Goal: Information Seeking & Learning: Learn about a topic

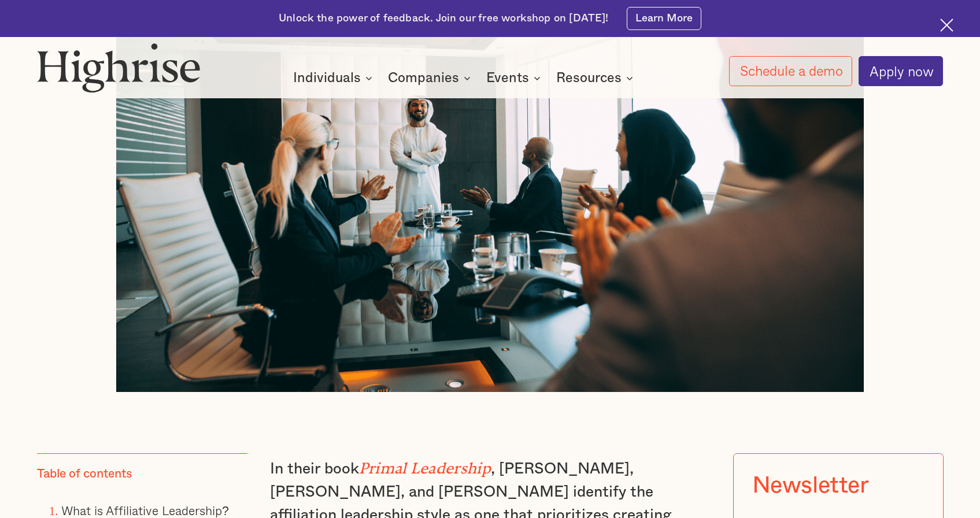
scroll to position [790, 0]
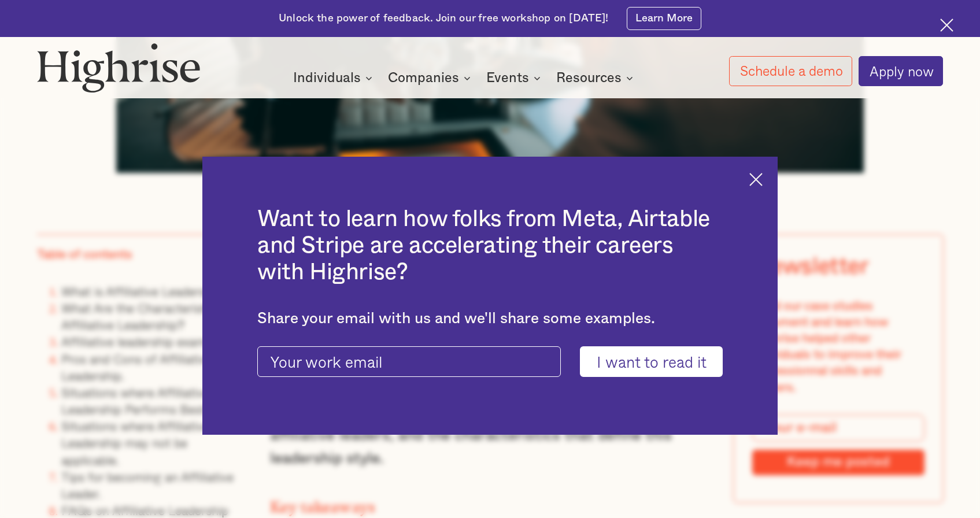
click at [754, 179] on div "Want to learn how folks from Meta, Airtable and Stripe are accelerating their c…" at bounding box center [490, 296] width 576 height 278
click at [759, 181] on img at bounding box center [755, 179] width 13 height 13
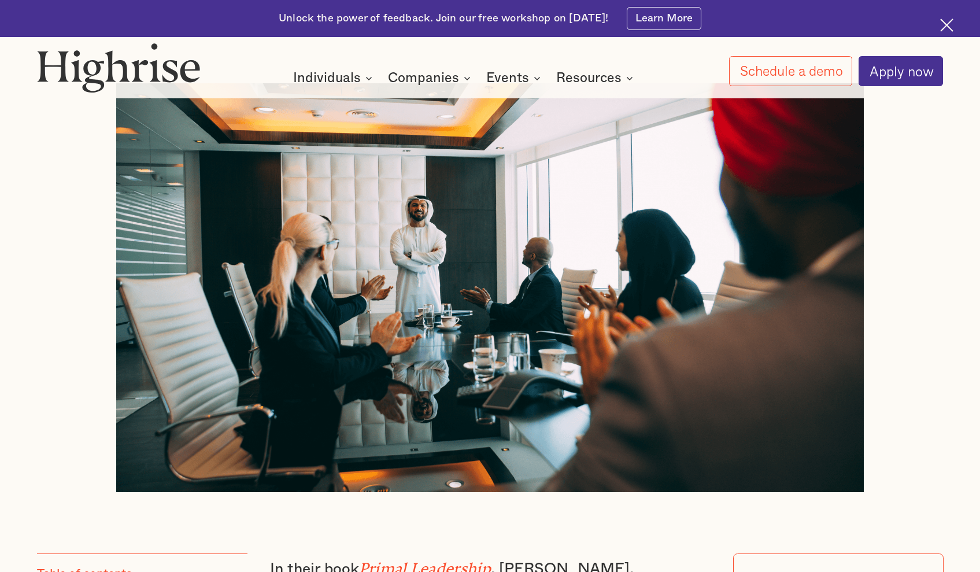
scroll to position [716, 0]
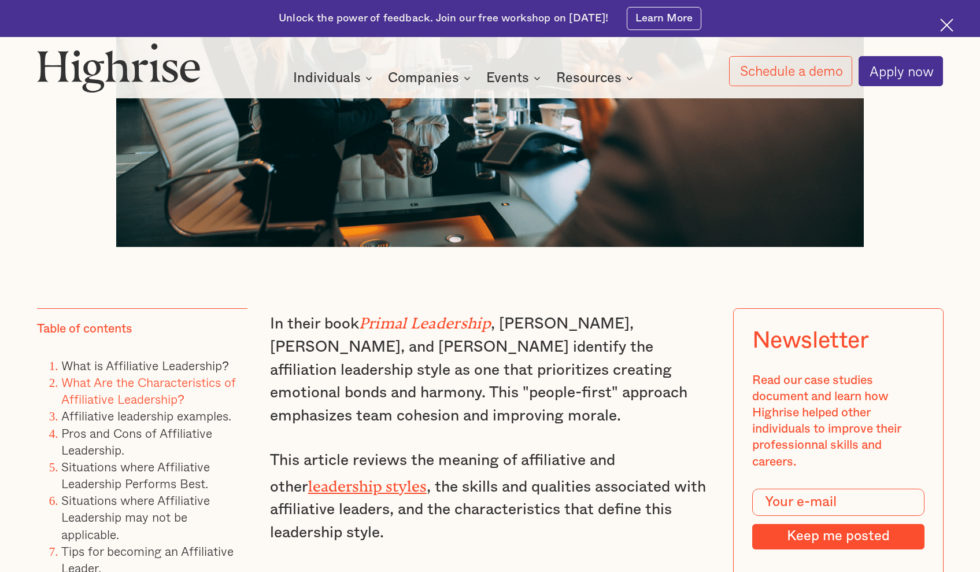
click at [956, 24] on div at bounding box center [949, 27] width 18 height 18
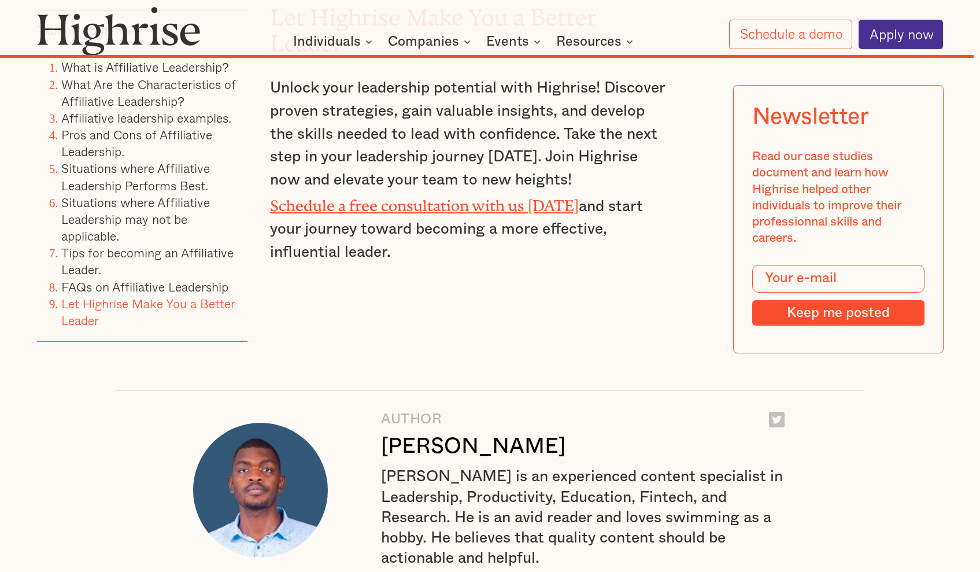
scroll to position [13355, 0]
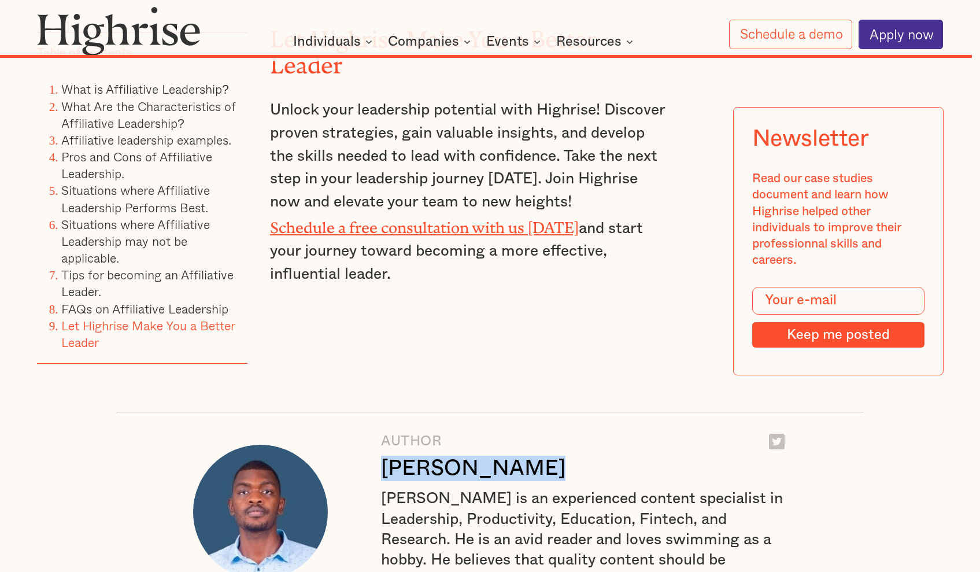
drag, startPoint x: 533, startPoint y: 116, endPoint x: 384, endPoint y: 118, distance: 149.1
click at [384, 455] on div "[PERSON_NAME]" at bounding box center [473, 467] width 184 height 25
copy div "[PERSON_NAME]"
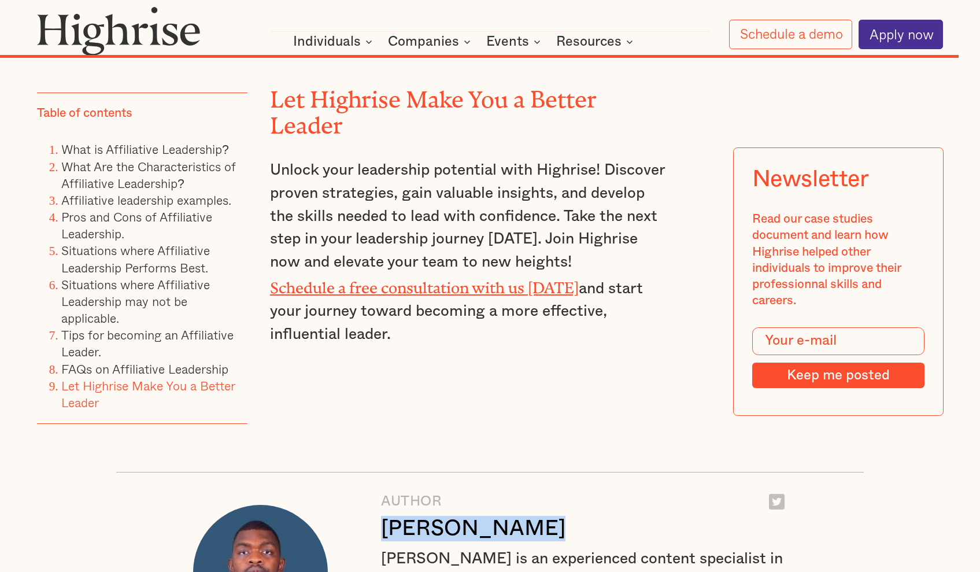
scroll to position [13181, 0]
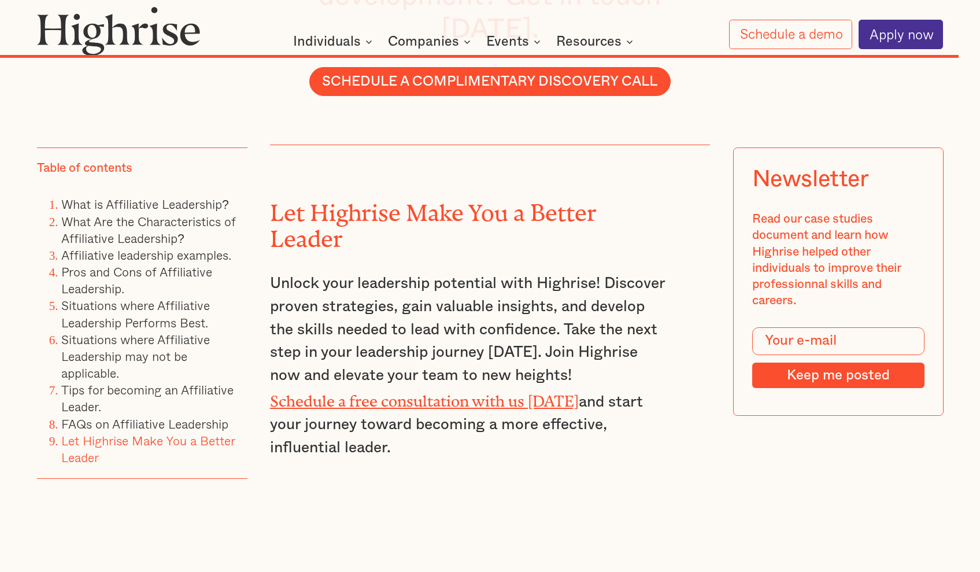
drag, startPoint x: 450, startPoint y: 362, endPoint x: 383, endPoint y: 290, distance: 98.5
copy div "[PERSON_NAME] [PERSON_NAME] is an experienced content specialist in Leadership,…"
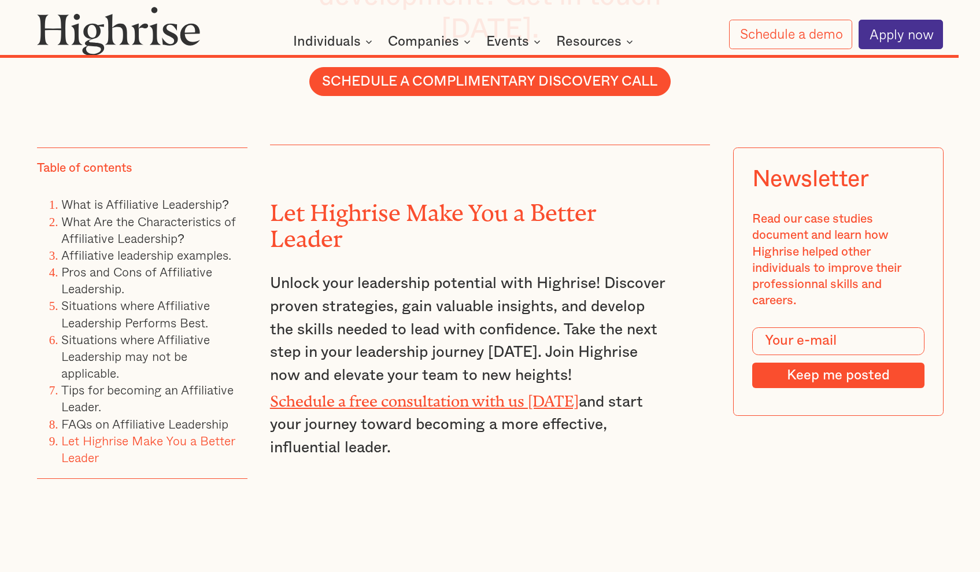
drag, startPoint x: 450, startPoint y: 365, endPoint x: 385, endPoint y: 292, distance: 97.0
copy div "[PERSON_NAME] [PERSON_NAME] is an experienced content specialist in Leadership,…"
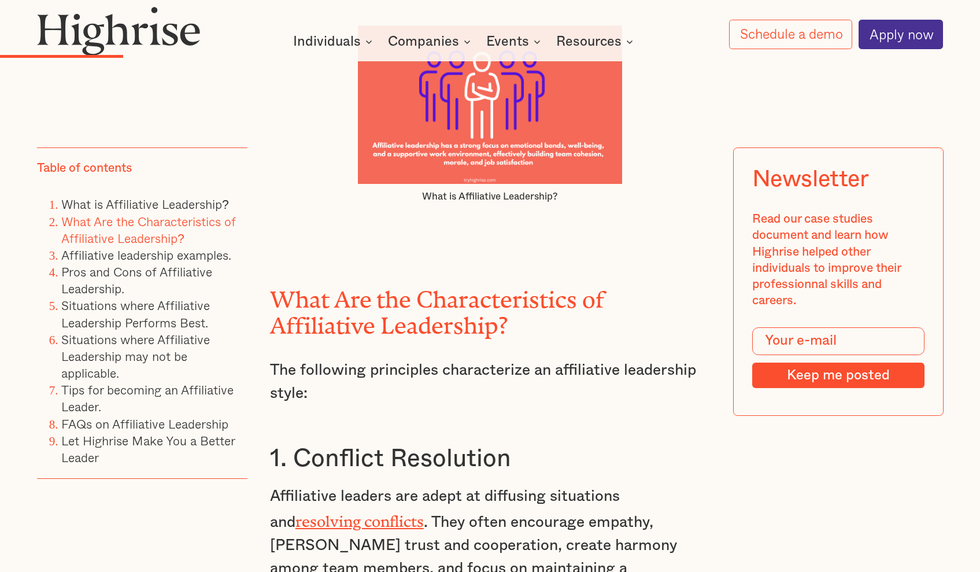
scroll to position [2488, 0]
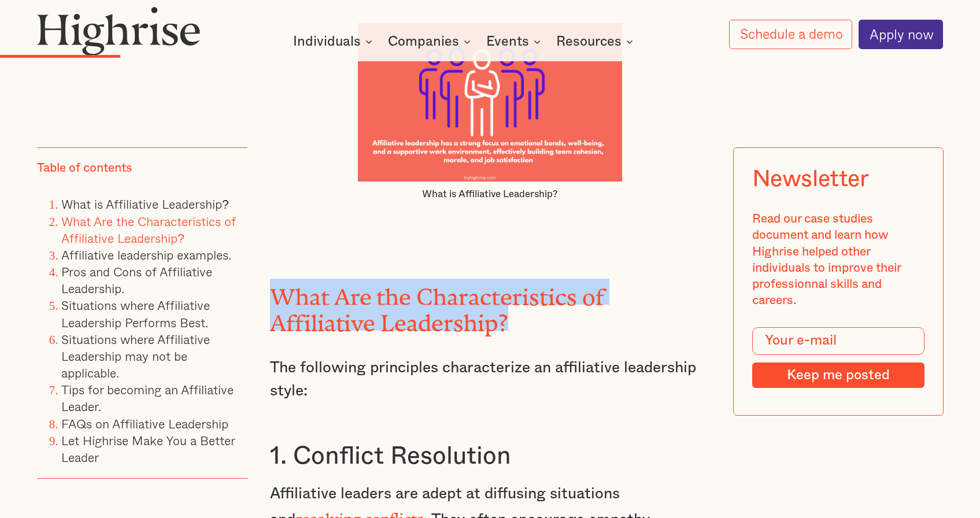
drag, startPoint x: 498, startPoint y: 297, endPoint x: 277, endPoint y: 267, distance: 223.4
click at [277, 279] on h2 "What Are the Characteristics of Affiliative Leadership?" at bounding box center [490, 305] width 440 height 52
copy h2 "What Are the Characteristics of Affiliative Leadership?"
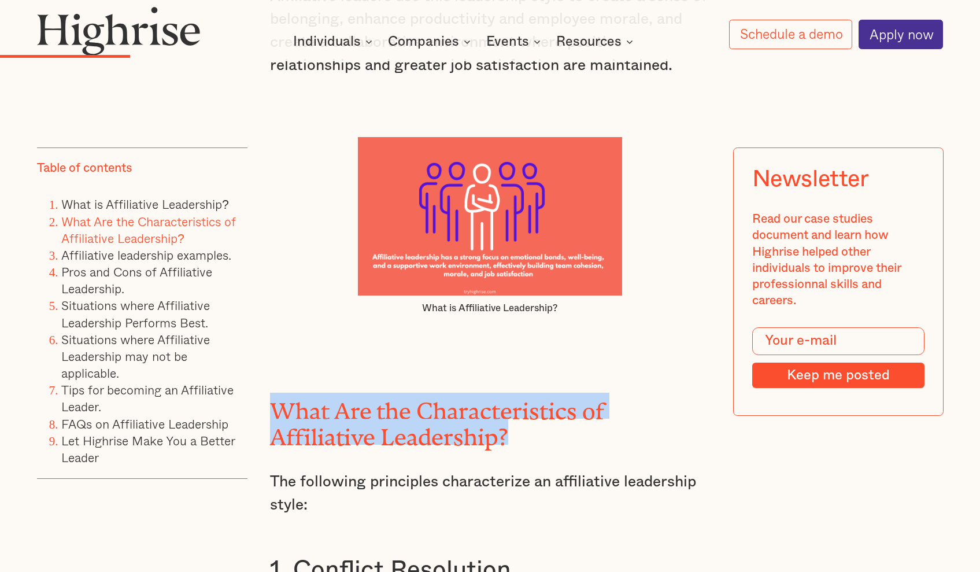
scroll to position [2765, 0]
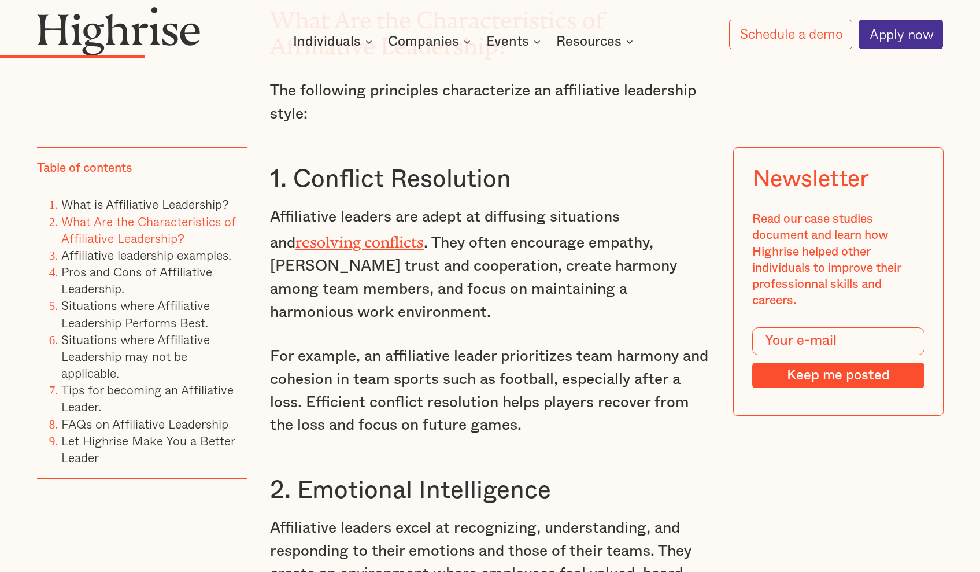
click at [593, 206] on p "Affiliative leaders are adept at diffusing situations and resolving conflicts .…" at bounding box center [490, 265] width 440 height 118
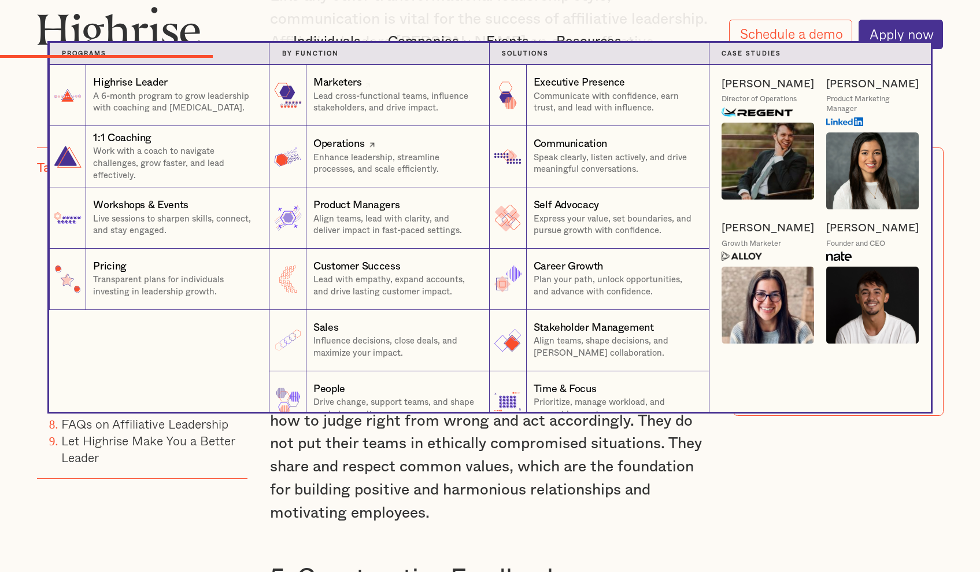
scroll to position [17, 0]
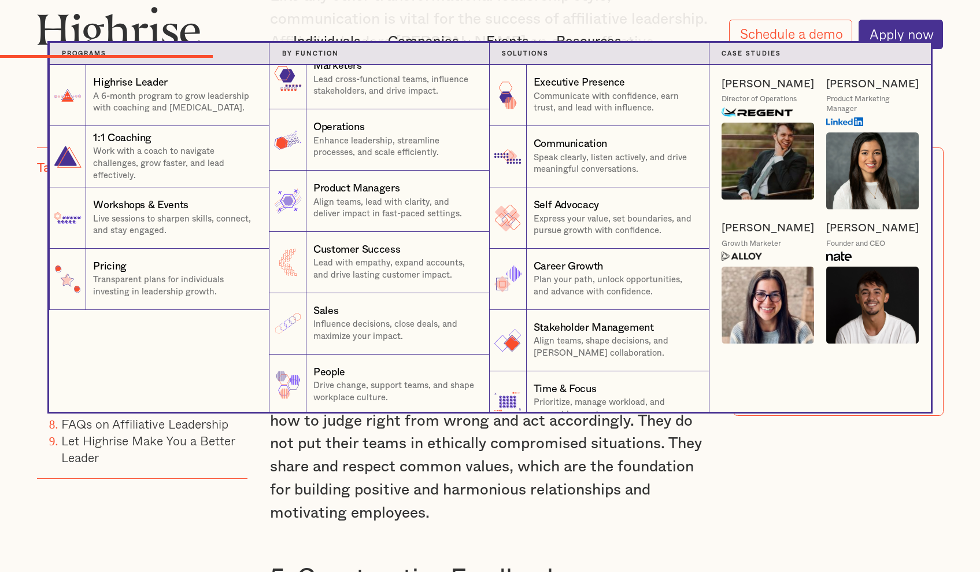
click at [955, 68] on nav "Programs 1 Highrise Leader A 6-month program to grow leadership with coaching a…" at bounding box center [490, 227] width 980 height 369
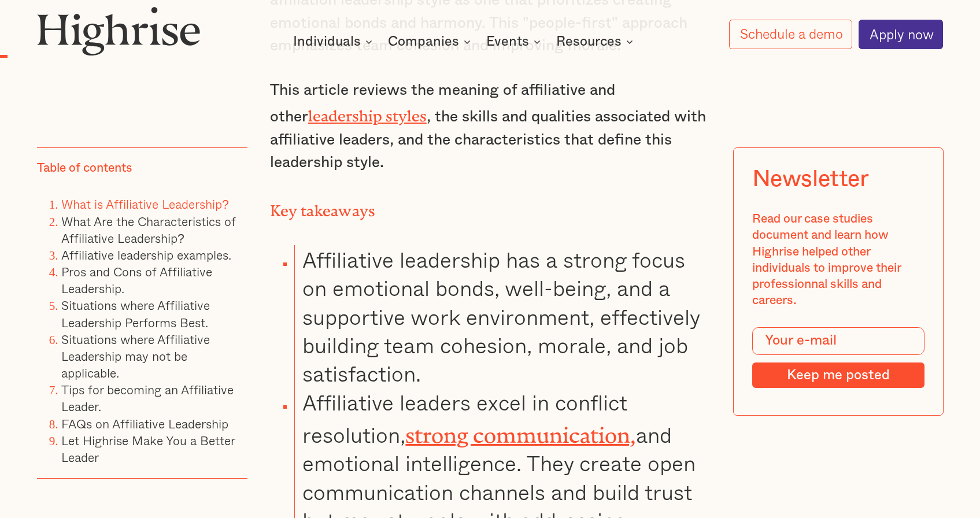
scroll to position [0, 0]
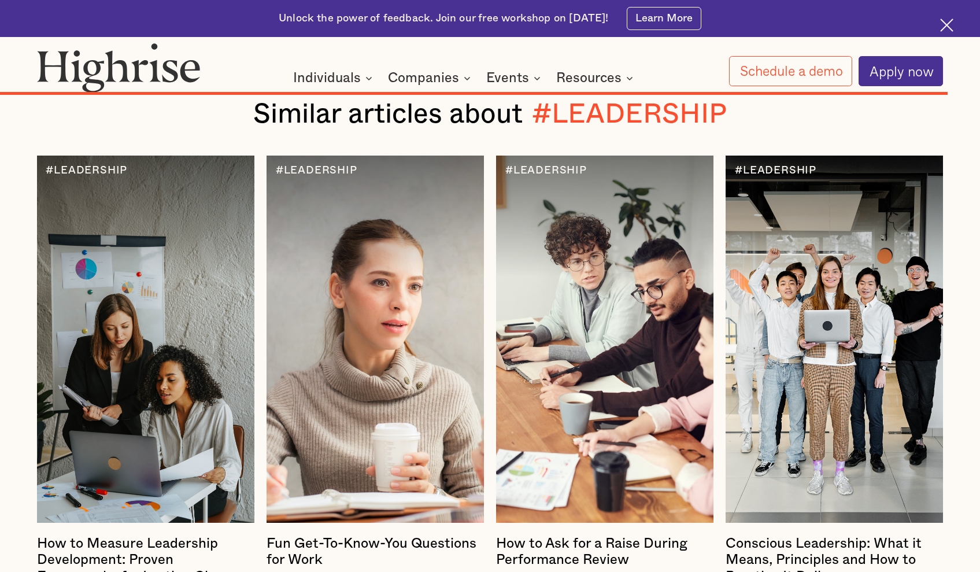
scroll to position [9082, 0]
